Goal: Browse casually: Explore the website without a specific task or goal

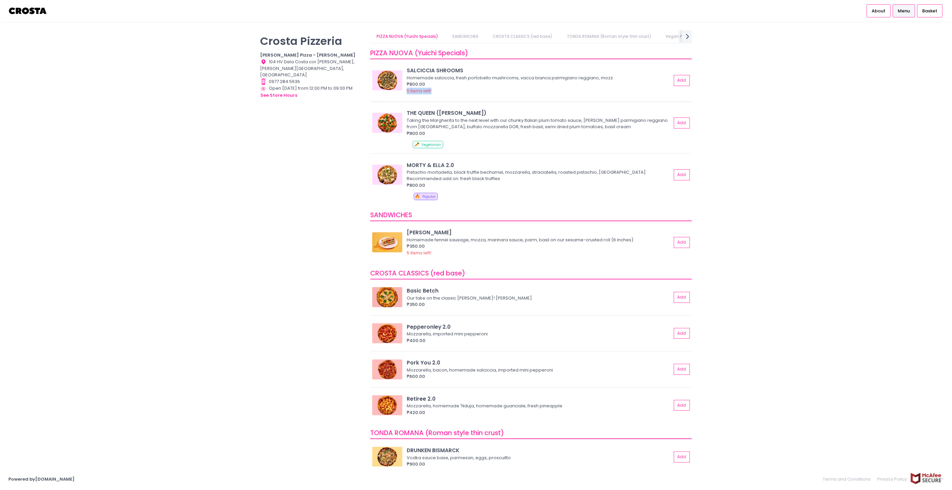
drag, startPoint x: 405, startPoint y: 89, endPoint x: 436, endPoint y: 92, distance: 30.9
click at [401, 92] on div "[PERSON_NAME] SHROOMS Homemade [PERSON_NAME], fresh portobello mushrooms, [PERS…" at bounding box center [530, 80] width 317 height 27
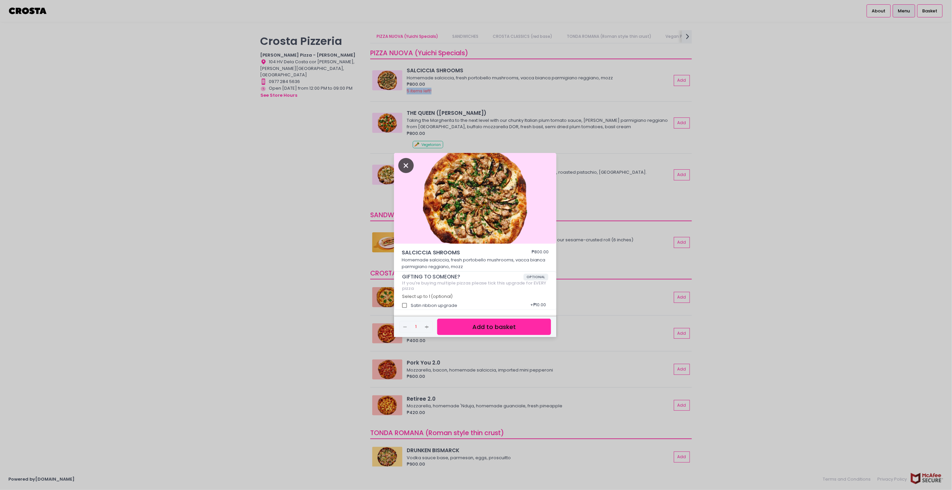
click at [401, 167] on icon "Close" at bounding box center [405, 165] width 15 height 15
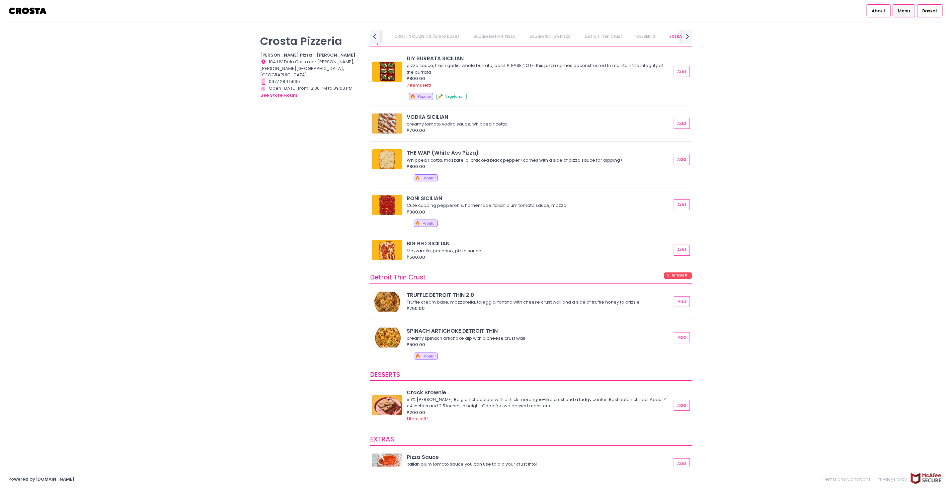
scroll to position [936, 0]
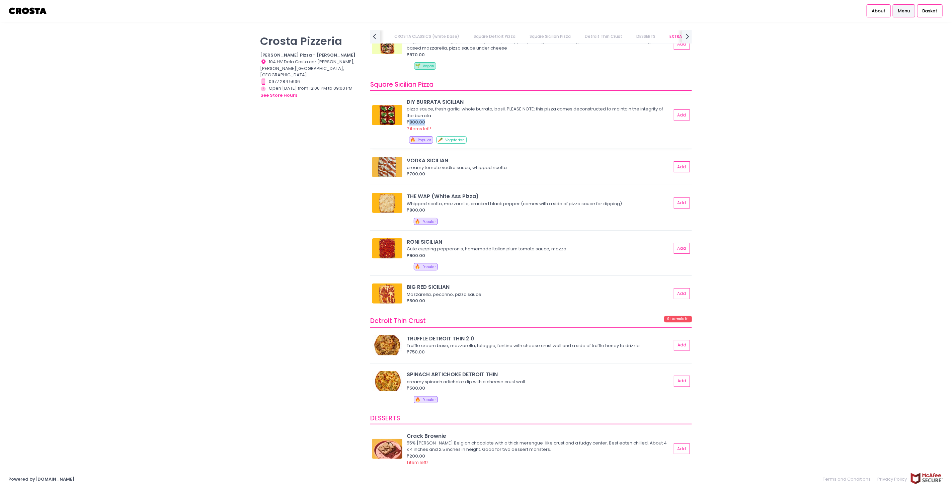
drag, startPoint x: 435, startPoint y: 122, endPoint x: 409, endPoint y: 123, distance: 25.5
click at [401, 123] on div "₱800.00" at bounding box center [539, 122] width 265 height 7
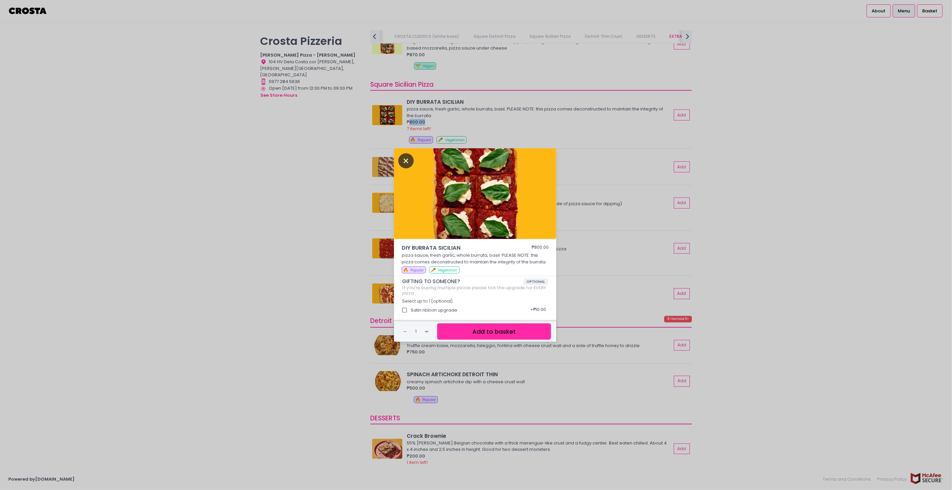
click at [401, 162] on icon "Close" at bounding box center [405, 160] width 15 height 15
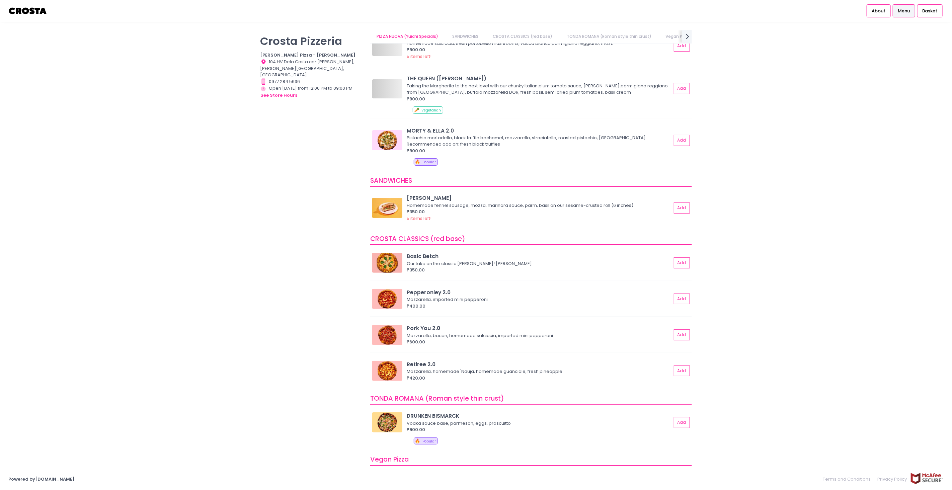
scroll to position [0, 0]
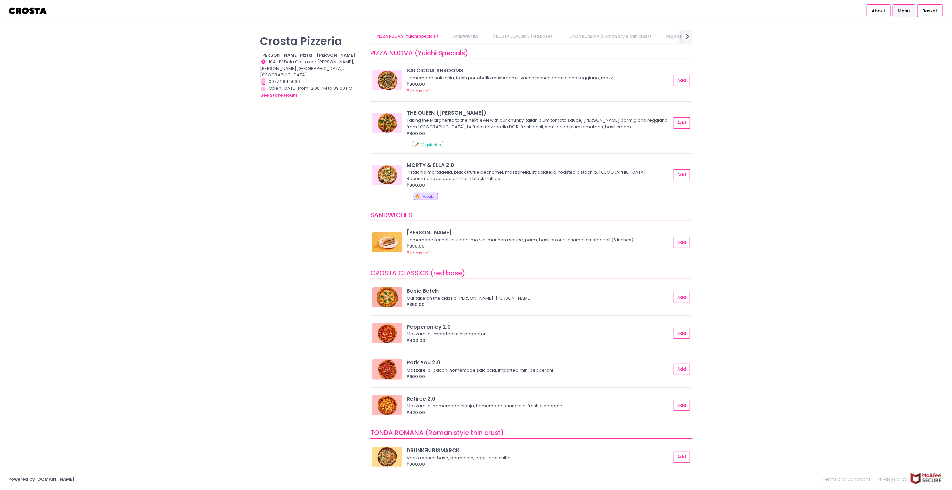
click at [380, 75] on img at bounding box center [387, 80] width 30 height 20
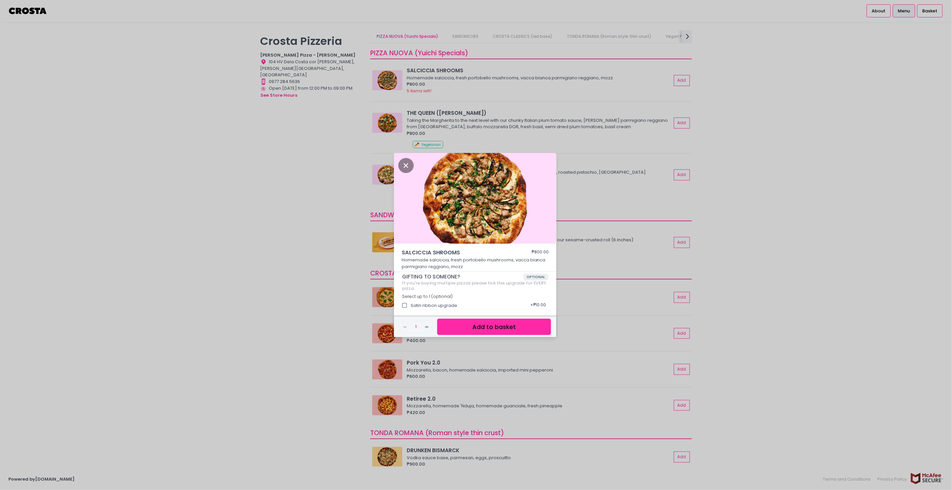
click at [282, 149] on div "[PERSON_NAME] SHROOMS ₱800.00 Homemade [PERSON_NAME], fresh portobello mushroom…" at bounding box center [476, 245] width 952 height 490
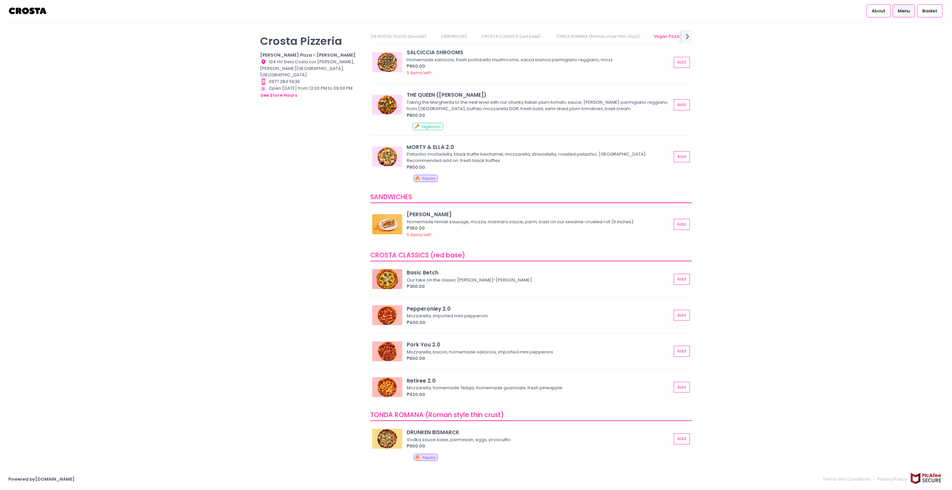
click at [392, 223] on img at bounding box center [387, 224] width 30 height 20
click at [387, 277] on img at bounding box center [387, 279] width 30 height 20
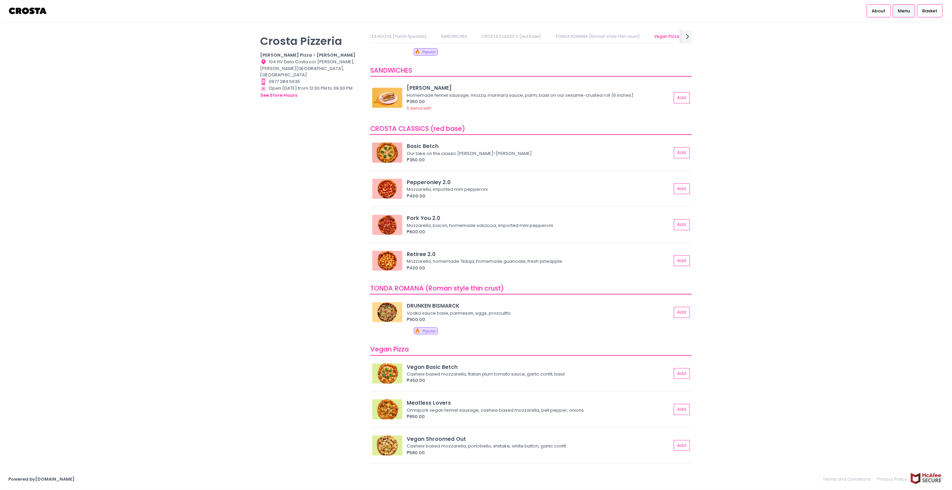
scroll to position [167, 0]
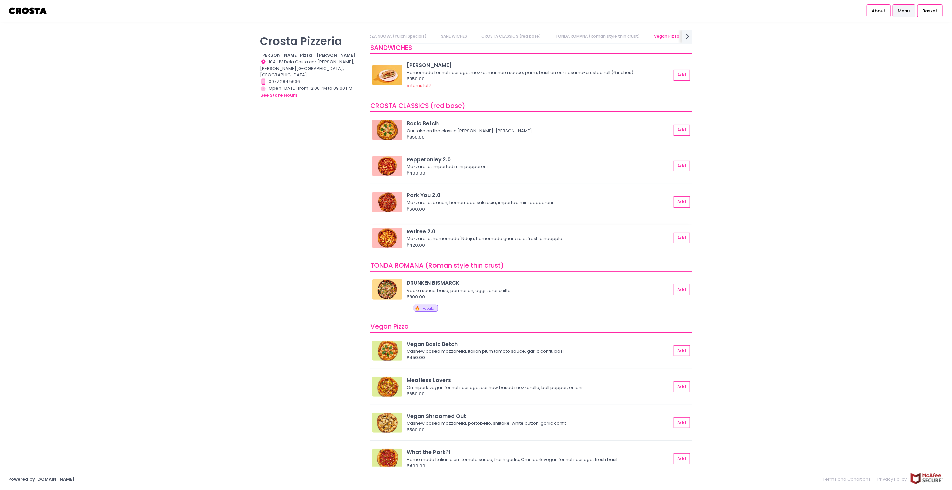
click at [376, 237] on img at bounding box center [387, 238] width 30 height 20
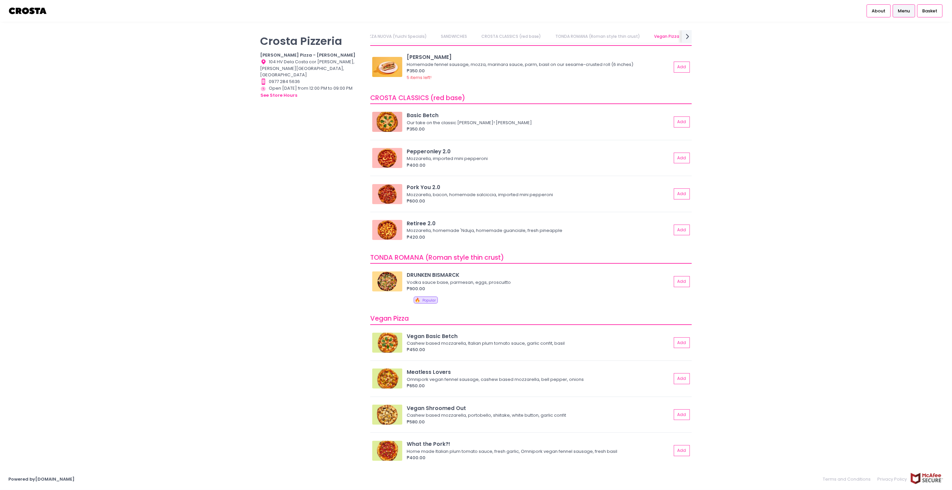
scroll to position [0, 89]
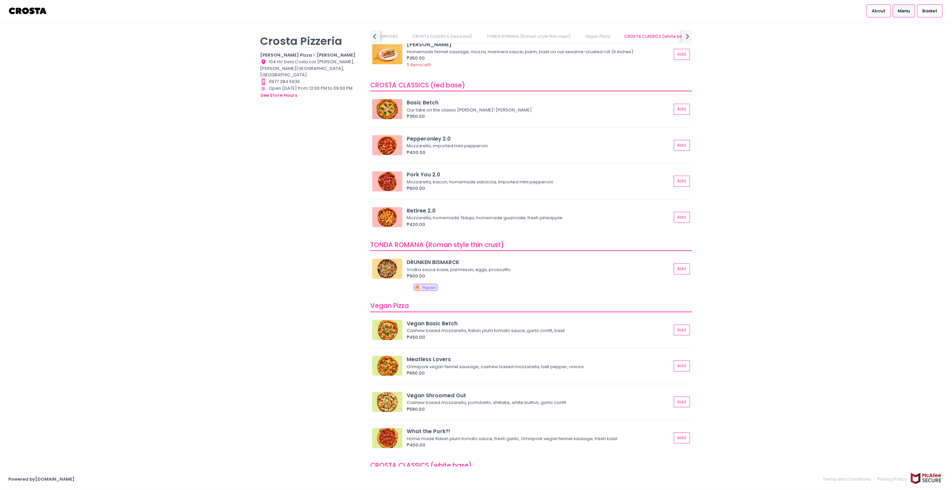
click at [383, 265] on img at bounding box center [387, 269] width 30 height 20
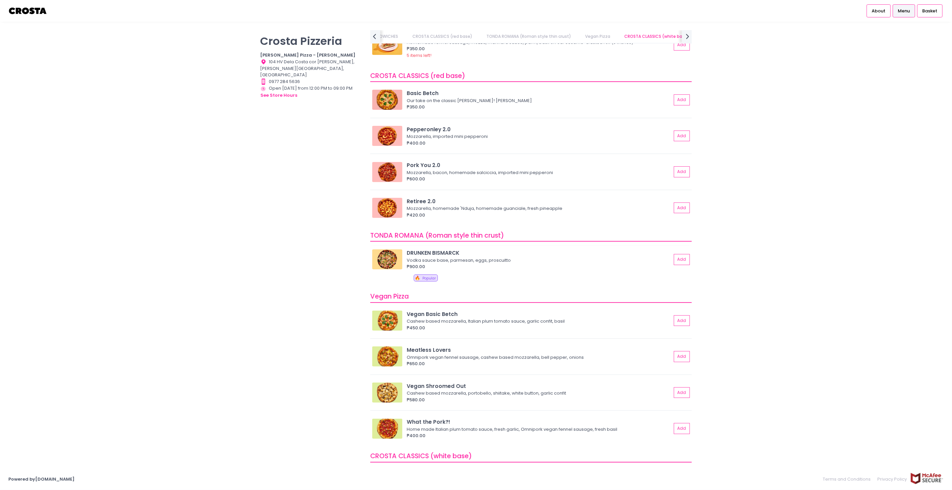
scroll to position [199, 0]
click at [394, 259] on img at bounding box center [387, 258] width 30 height 20
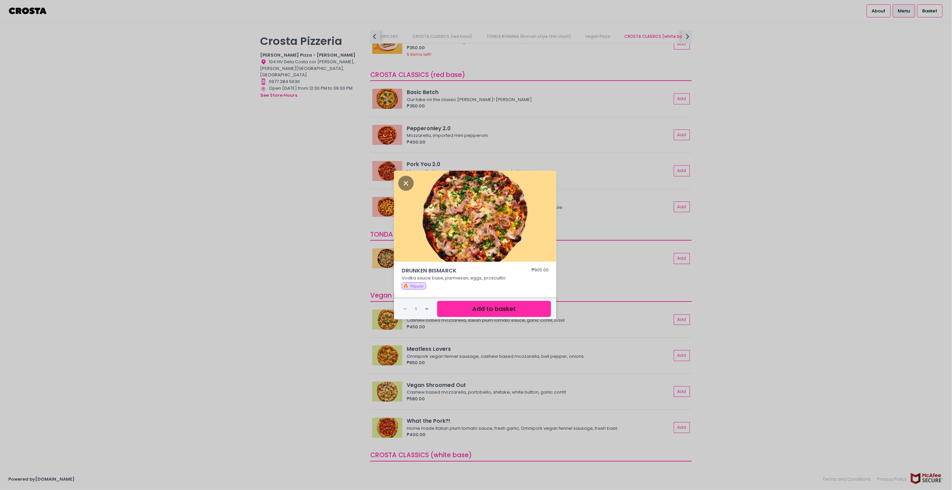
click at [401, 233] on img at bounding box center [475, 216] width 162 height 91
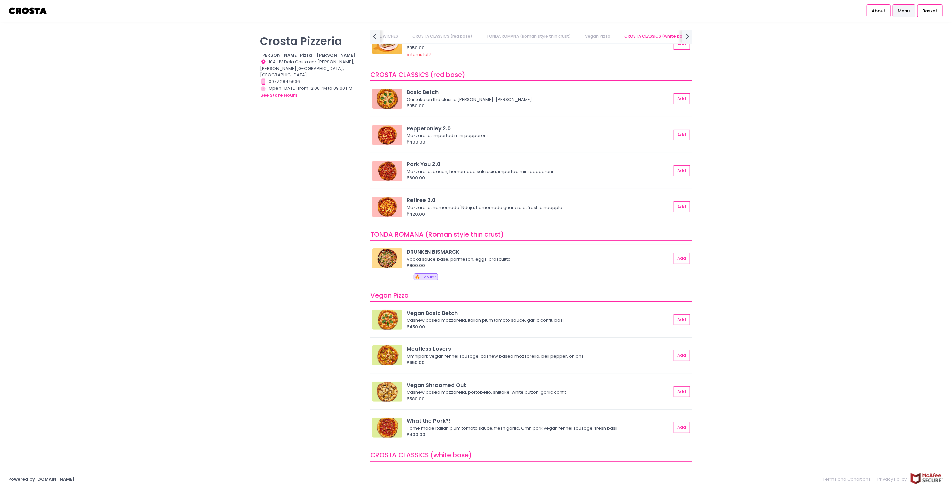
click at [401, 250] on div "DRUNKEN BISMARCK" at bounding box center [539, 252] width 265 height 8
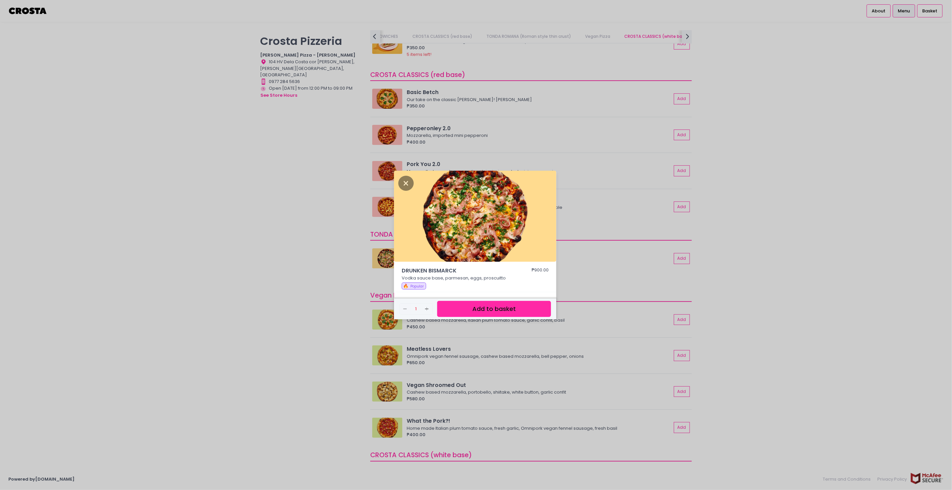
click at [401, 198] on img at bounding box center [475, 216] width 162 height 91
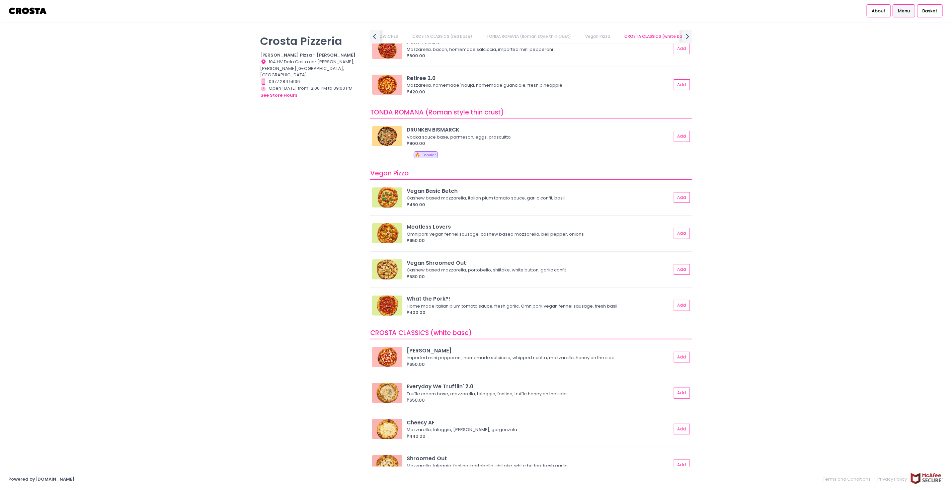
scroll to position [322, 0]
click at [382, 136] on img at bounding box center [387, 135] width 30 height 20
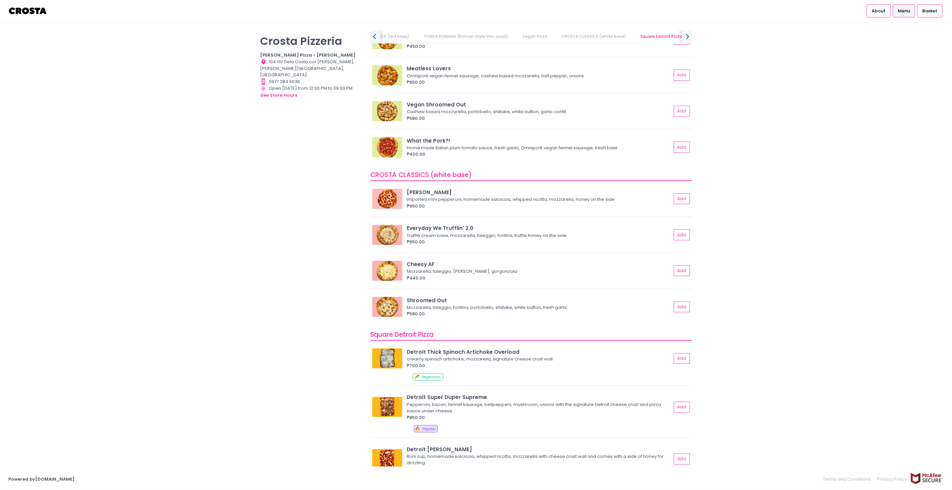
scroll to position [482, 0]
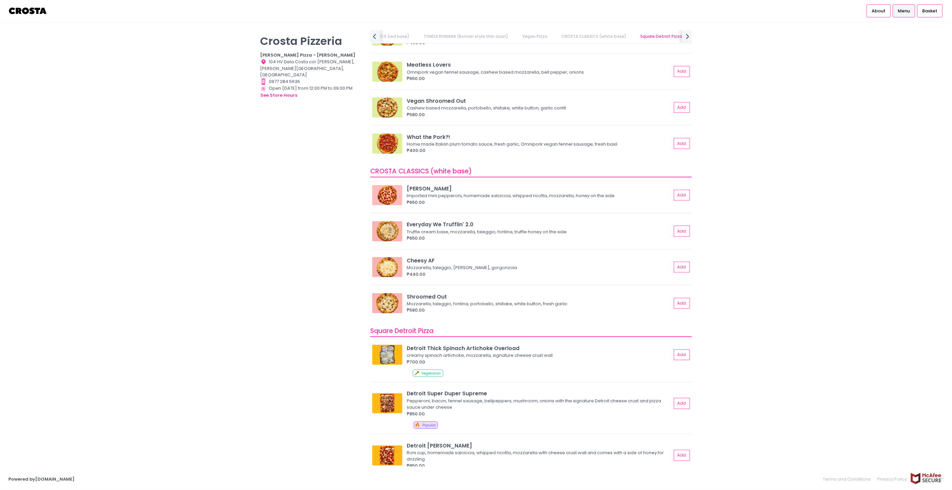
click at [386, 194] on img at bounding box center [387, 195] width 30 height 20
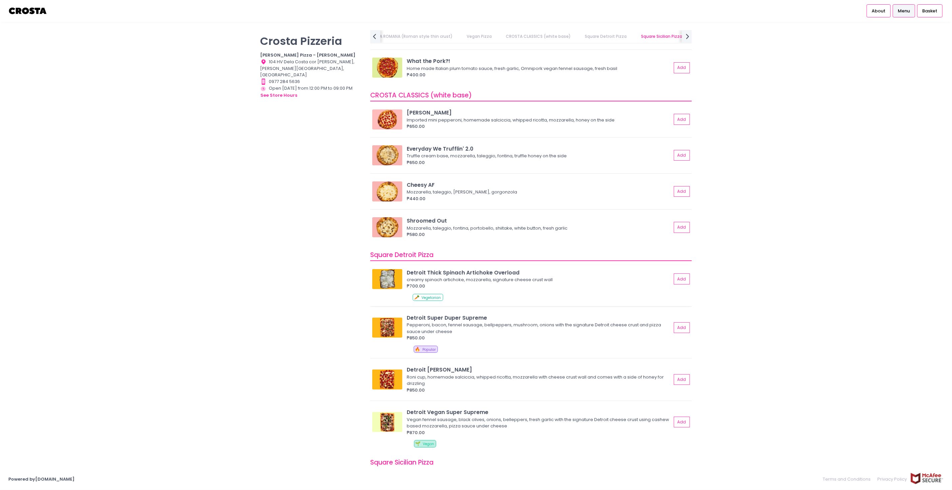
scroll to position [563, 0]
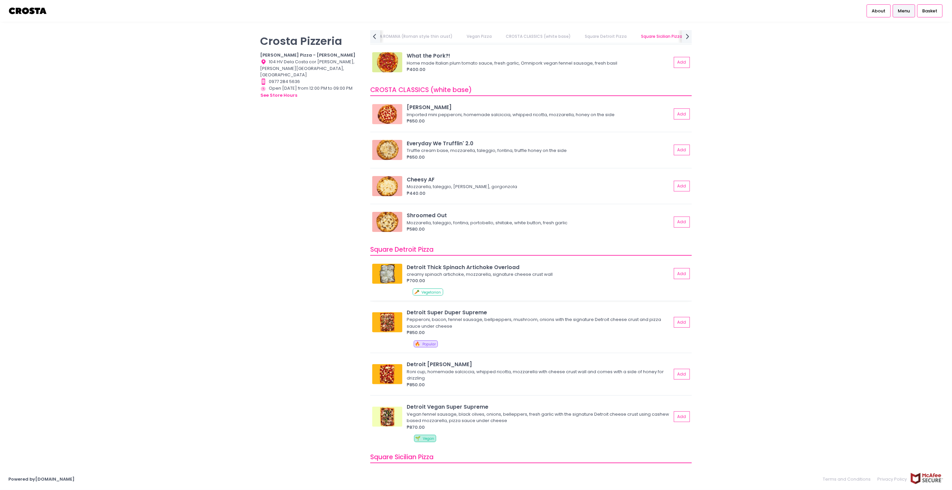
click at [389, 274] on img at bounding box center [387, 274] width 30 height 20
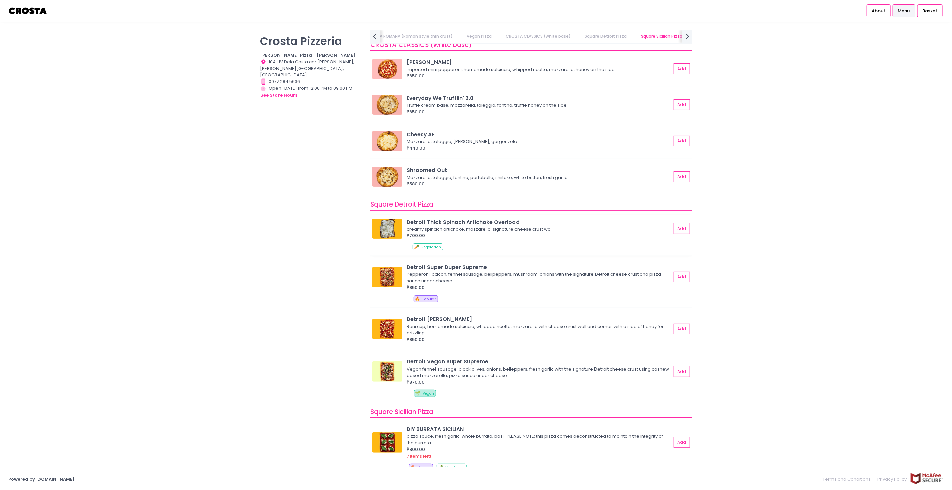
scroll to position [612, 0]
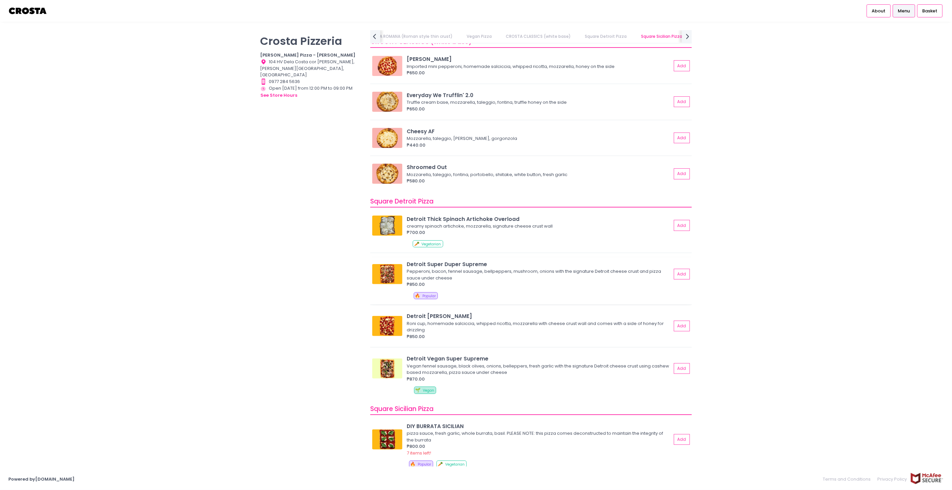
click at [384, 275] on img at bounding box center [387, 274] width 30 height 20
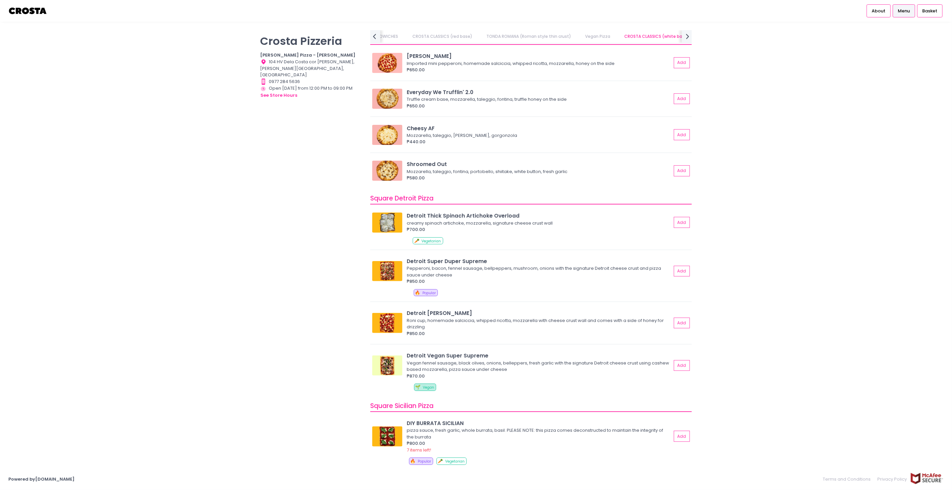
scroll to position [611, 0]
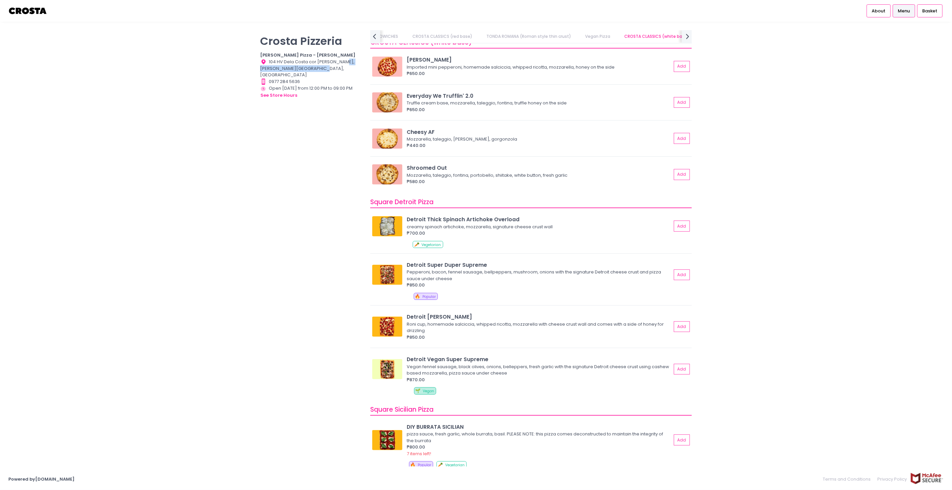
drag, startPoint x: 314, startPoint y: 67, endPoint x: 339, endPoint y: 61, distance: 25.7
click at [339, 61] on div "Location Created with Sketch. 104 HV Dela Costa cor [PERSON_NAME], [PERSON_NAME…" at bounding box center [311, 69] width 102 height 20
copy div "[PERSON_NAME][GEOGRAPHIC_DATA], [GEOGRAPHIC_DATA]"
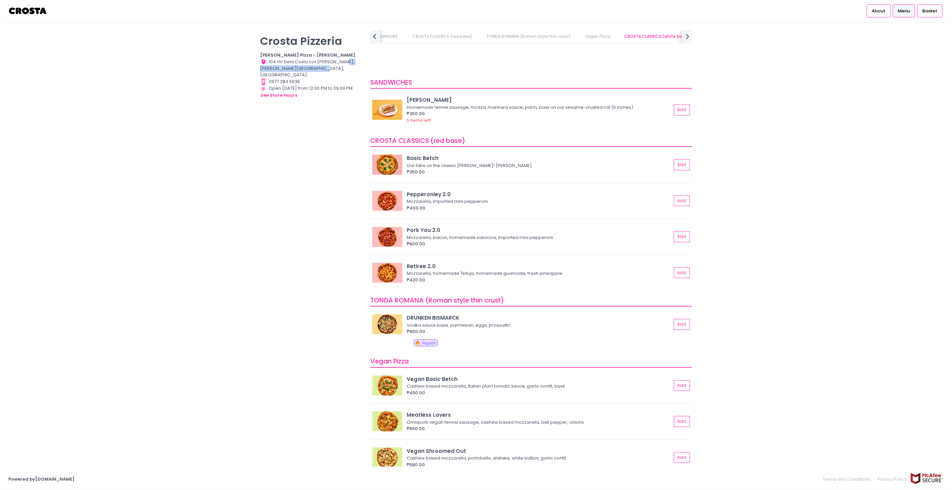
scroll to position [0, 0]
